Goal: Share content

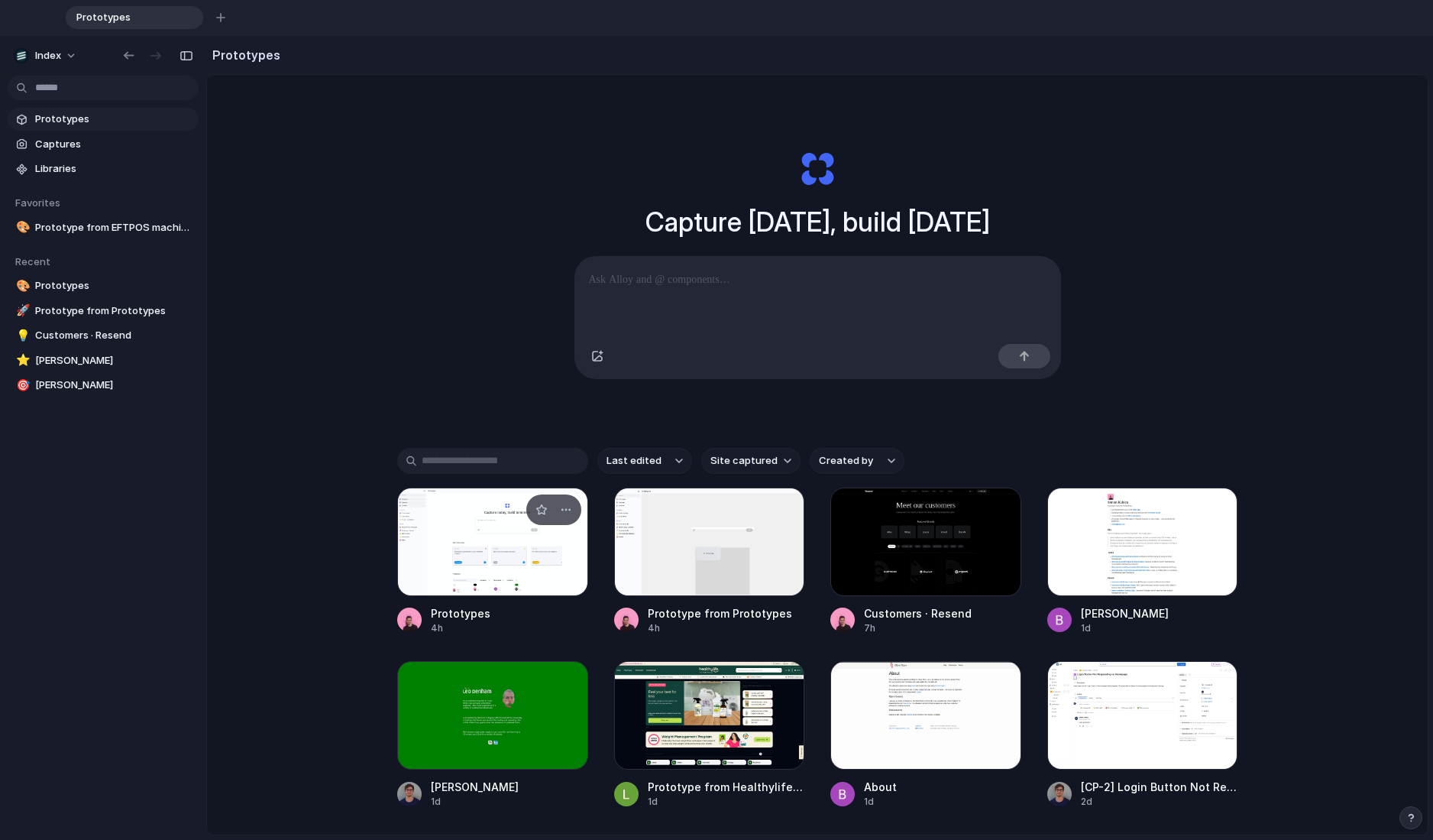
click at [491, 570] on div at bounding box center [492, 542] width 191 height 109
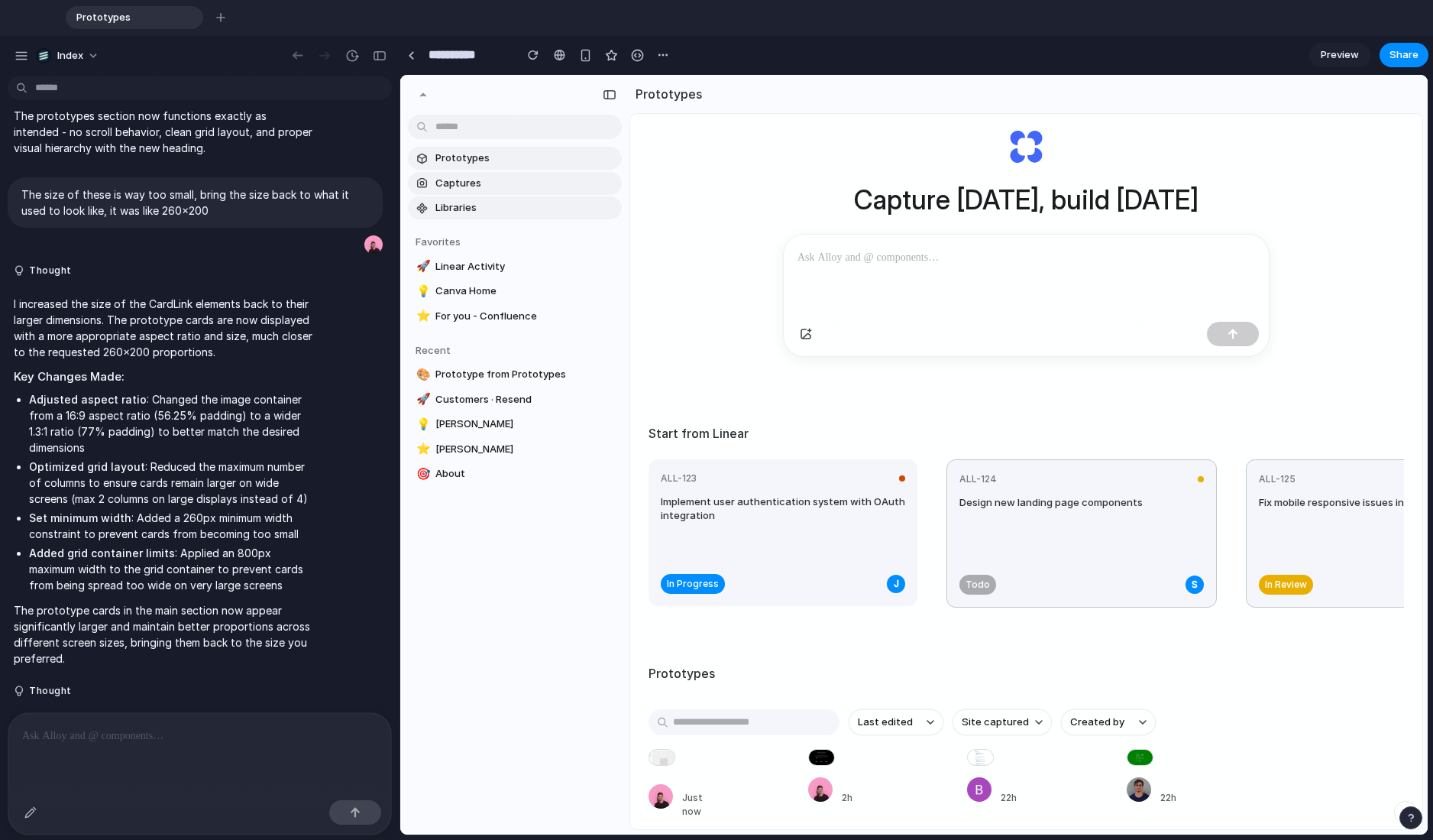
click at [696, 359] on div "Capture [DATE], build [DATE] Start from Linear ALL-123 Implement user authentic…" at bounding box center [1027, 451] width 793 height 796
click at [696, 361] on div "Capture [DATE], build [DATE] Start from Linear ALL-123 Implement user authentic…" at bounding box center [1027, 451] width 793 height 796
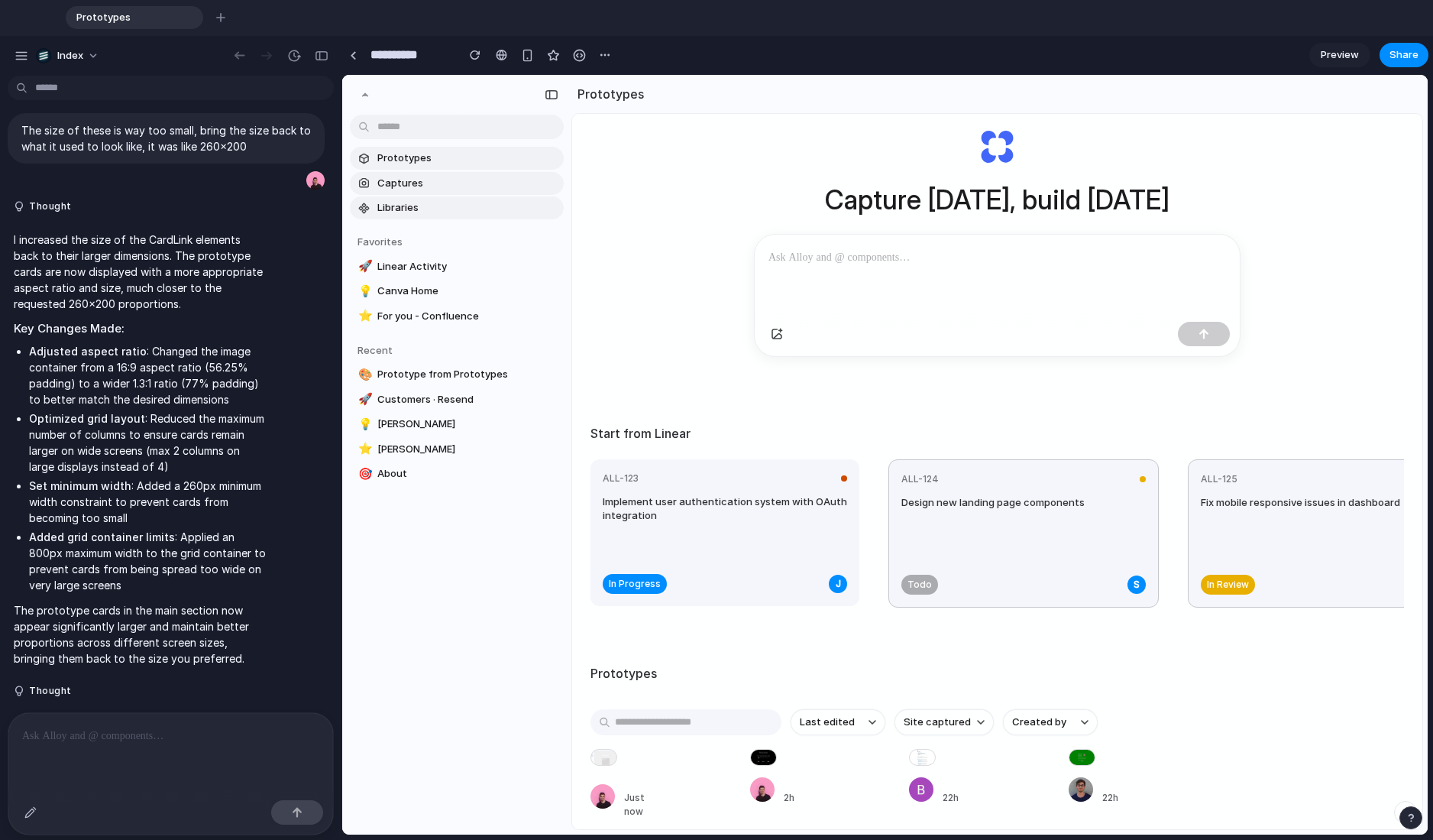
drag, startPoint x: 394, startPoint y: 370, endPoint x: 337, endPoint y: 370, distance: 57.0
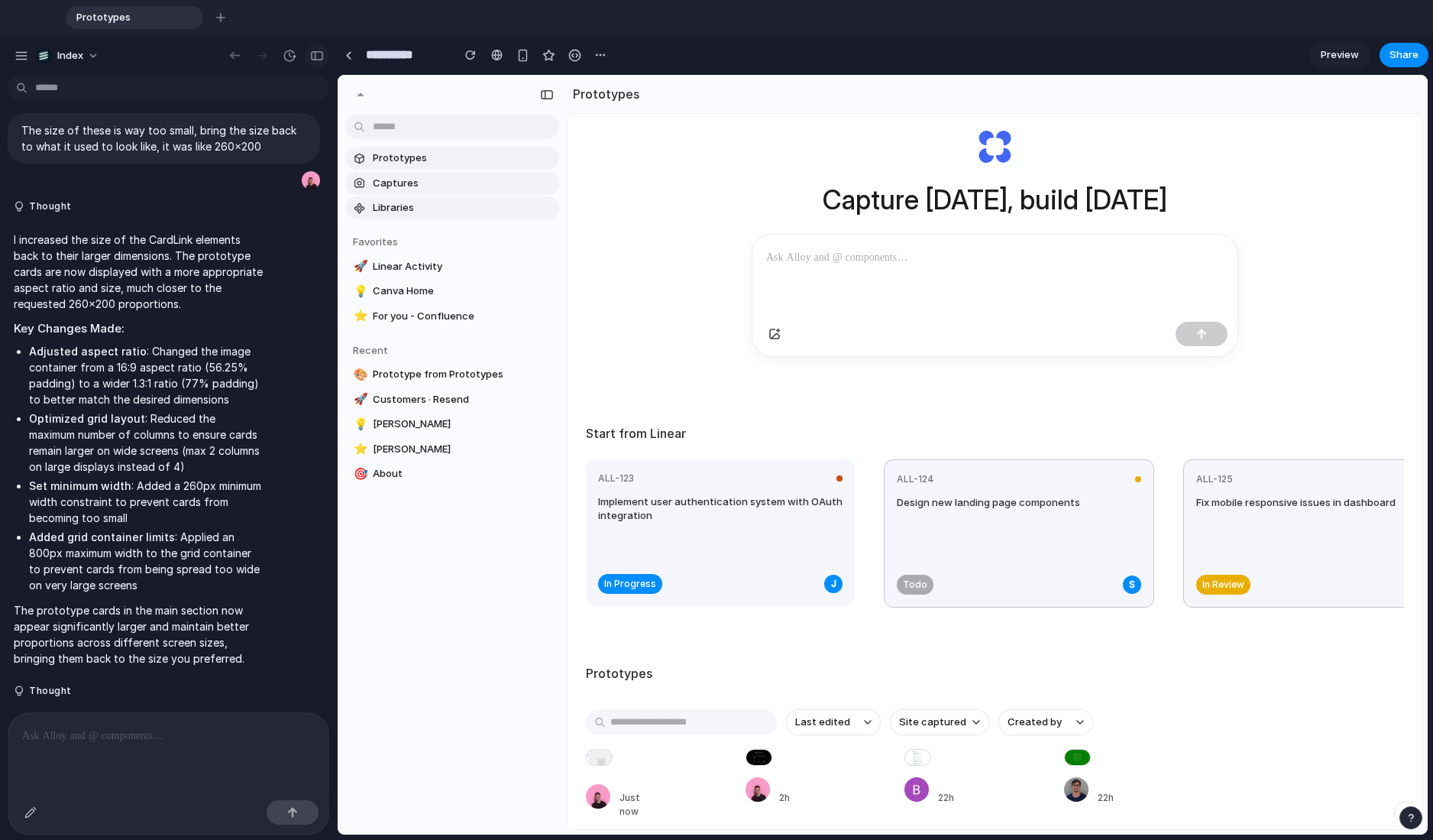
click at [309, 51] on button "button" at bounding box center [317, 55] width 24 height 24
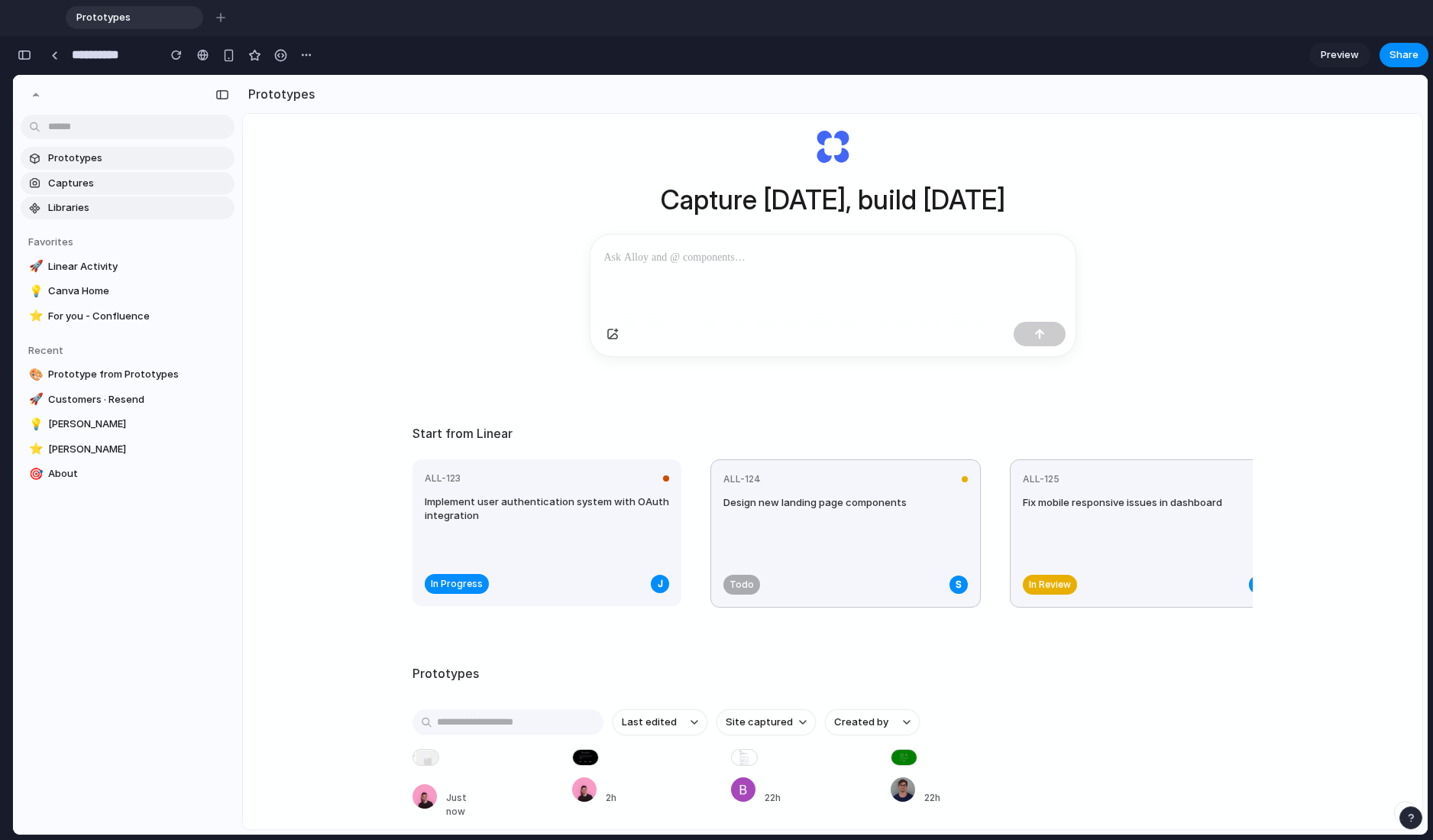
scroll to position [0, 0]
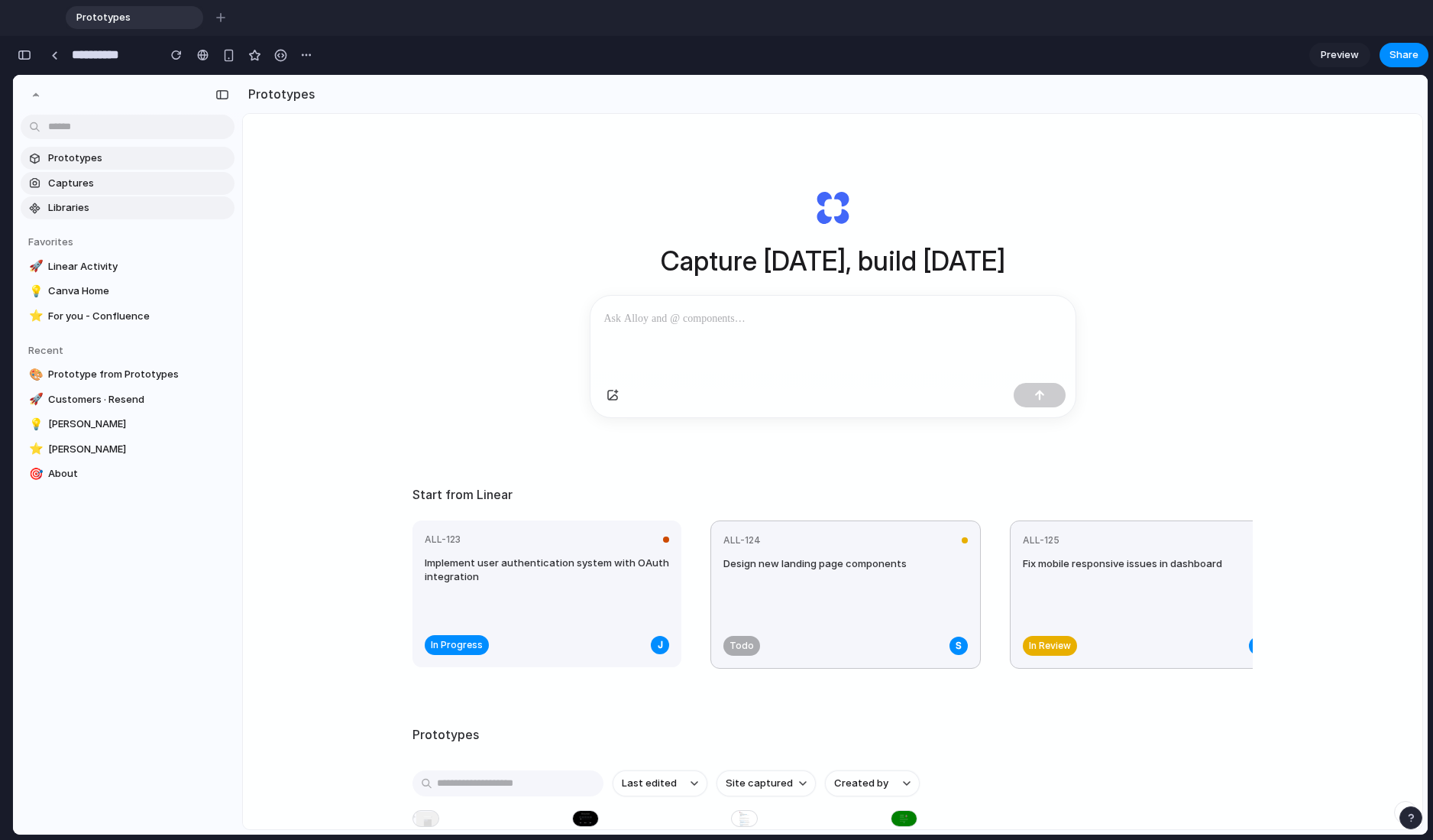
click at [369, 232] on div "Capture [DATE], build [DATE] Start from Linear ALL-123 Implement user authentic…" at bounding box center [832, 512] width 1179 height 796
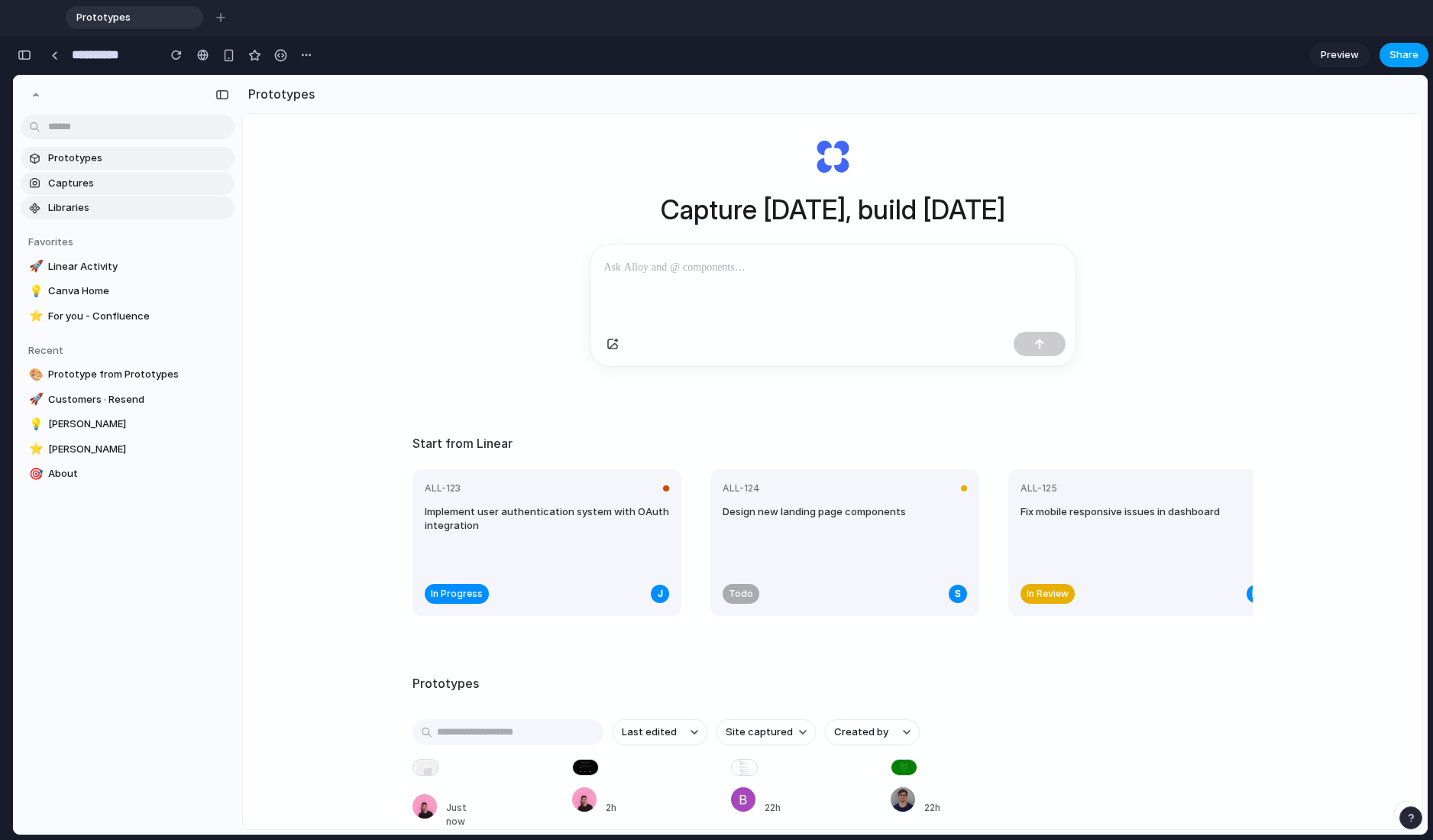
click at [1399, 58] on span "Share" at bounding box center [1404, 55] width 29 height 16
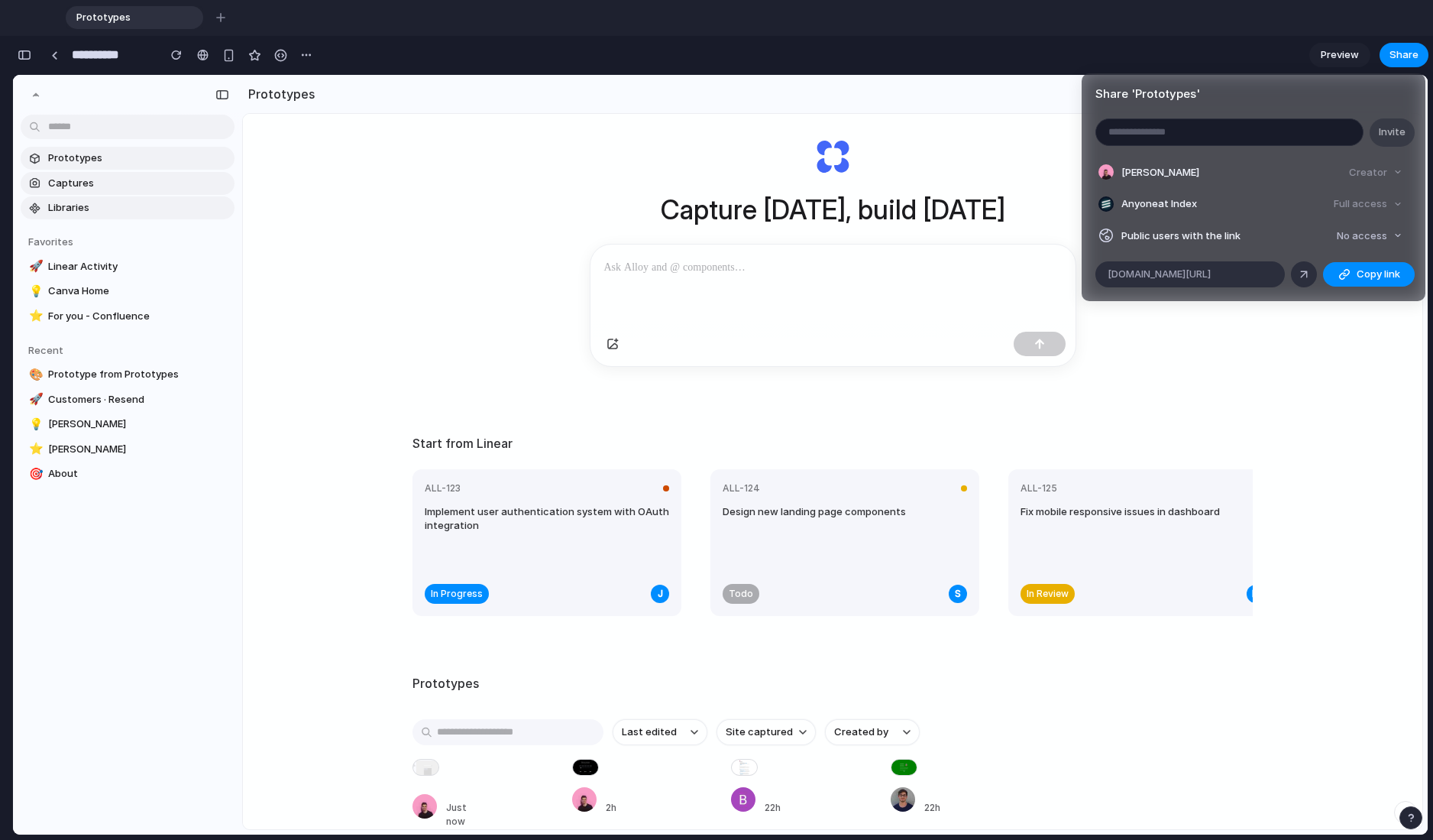
click at [970, 311] on div "Share ' Prototypes ' Invite [PERSON_NAME] Creator Anyone at Index Full access P…" at bounding box center [716, 420] width 1433 height 840
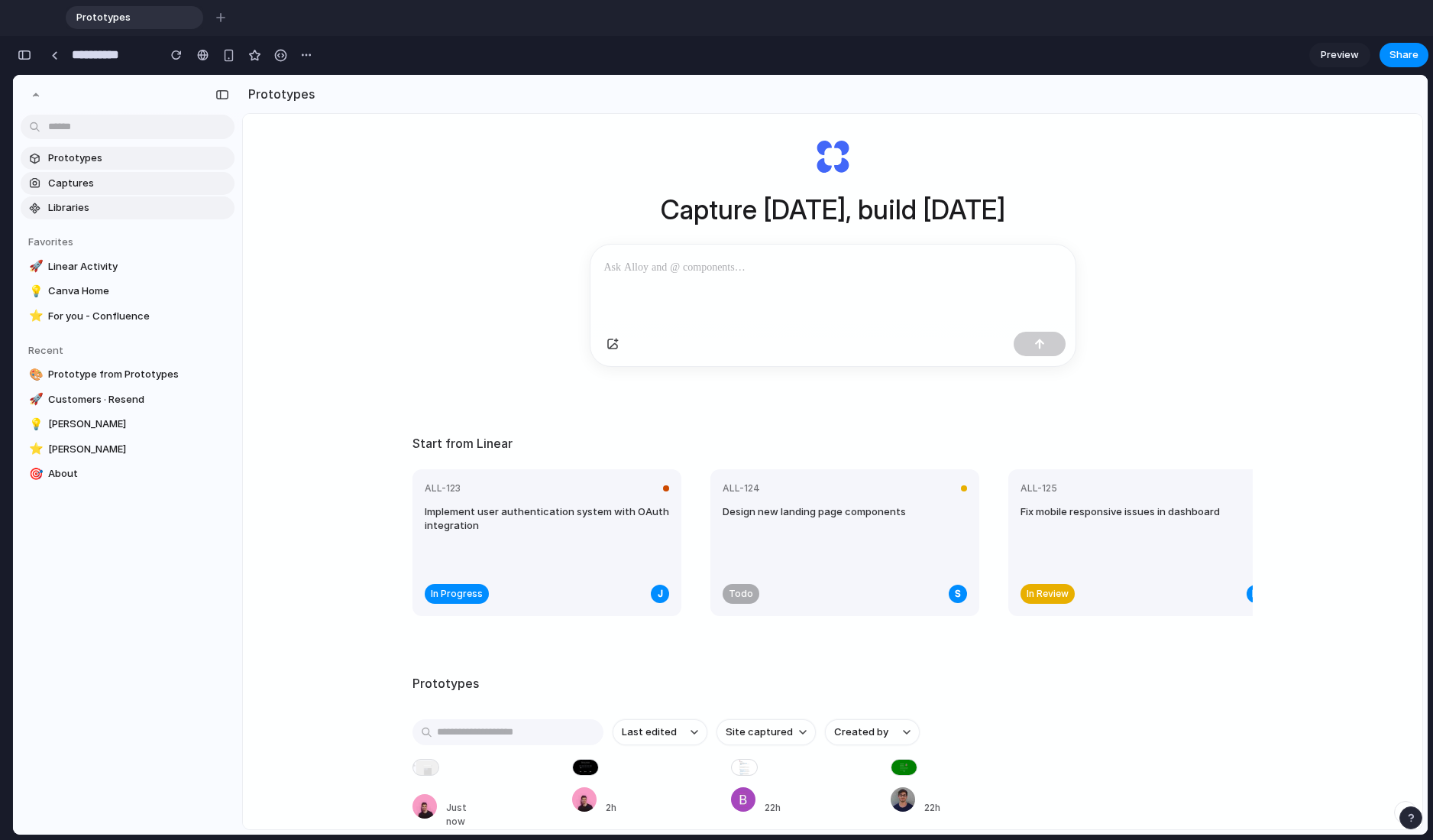
click at [380, 374] on div "Capture [DATE], build [DATE] Start from Linear ALL-123 Implement user authentic…" at bounding box center [832, 461] width 1179 height 796
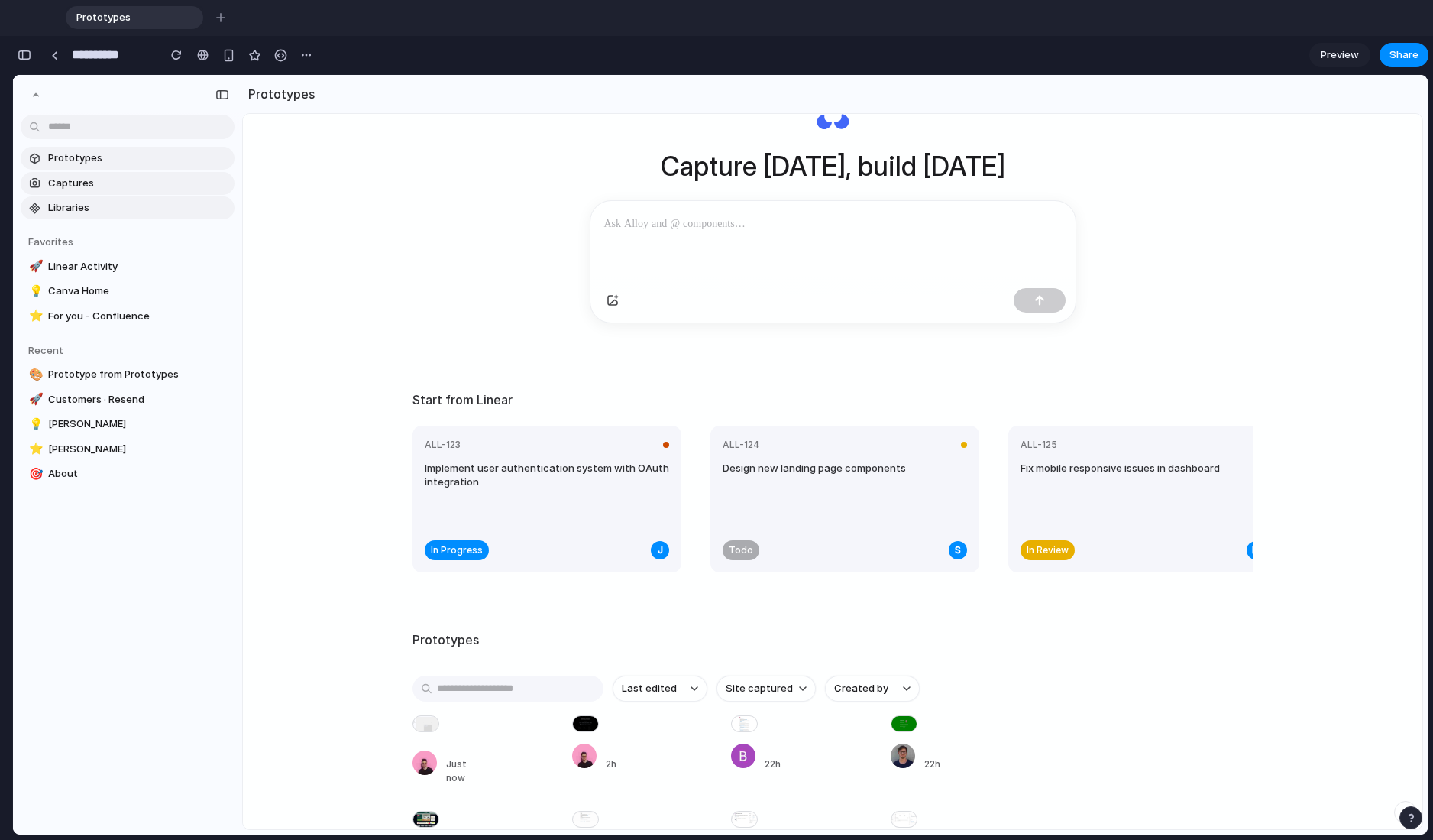
click at [380, 374] on div "Capture [DATE], build [DATE] Start from Linear ALL-123 Implement user authentic…" at bounding box center [832, 418] width 1179 height 796
